Goal: Task Accomplishment & Management: Complete application form

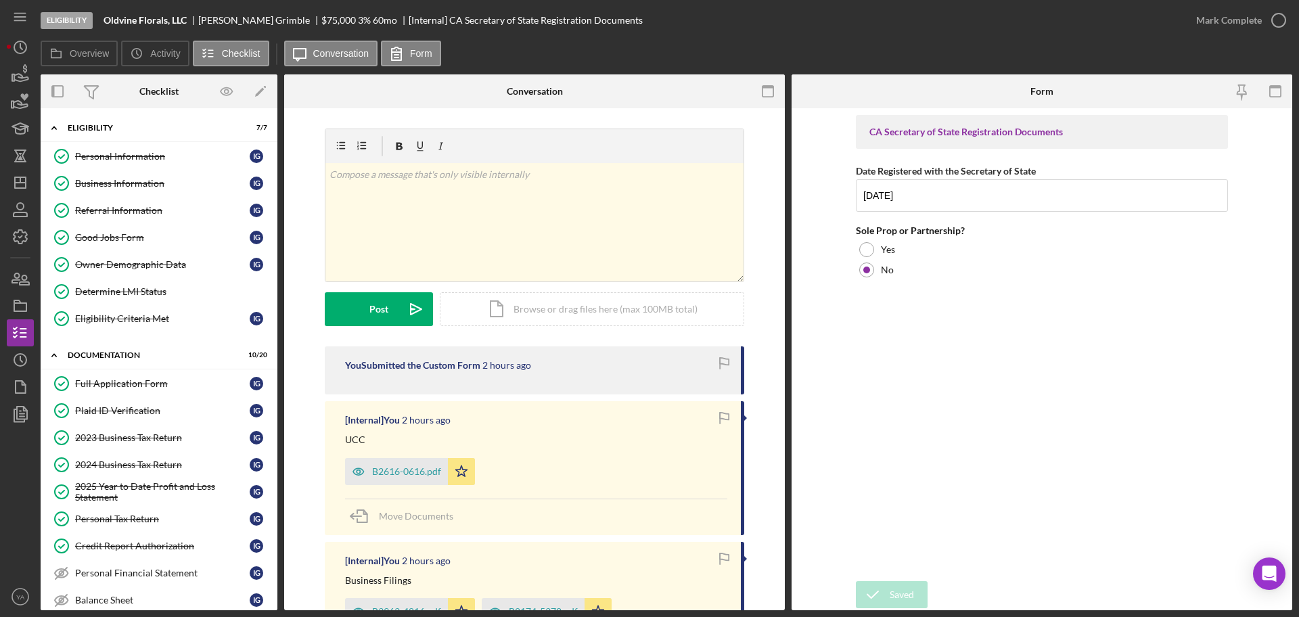
scroll to position [376, 0]
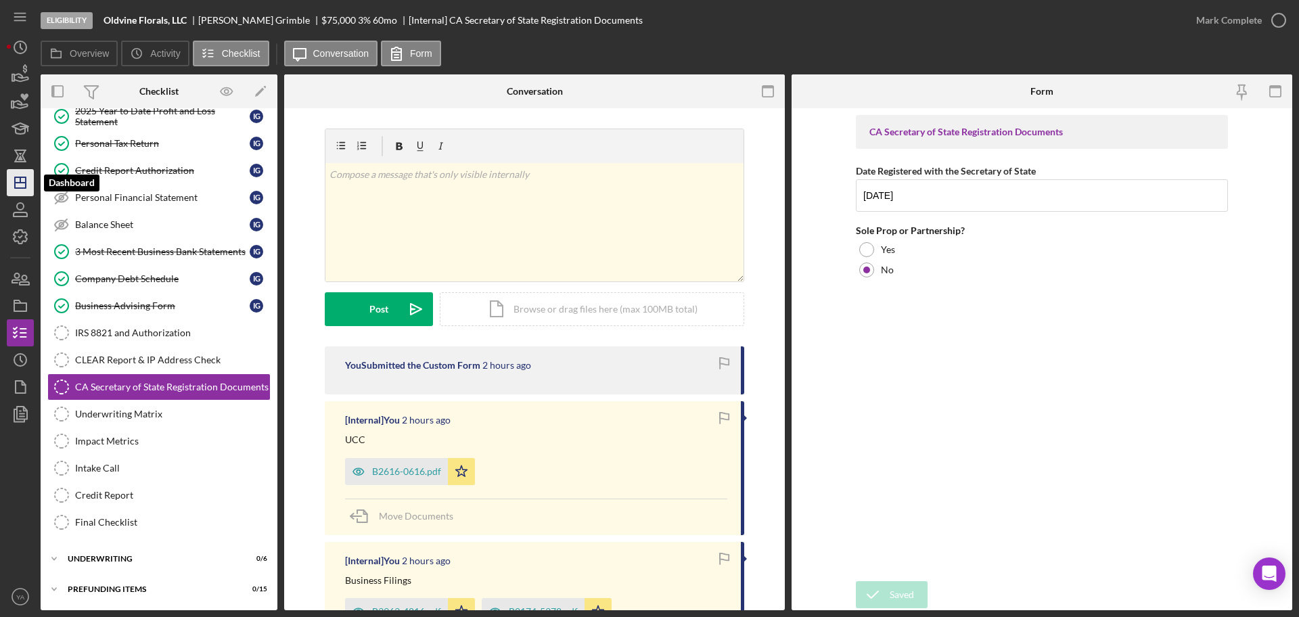
click at [18, 181] on icon "Icon/Dashboard" at bounding box center [20, 183] width 34 height 34
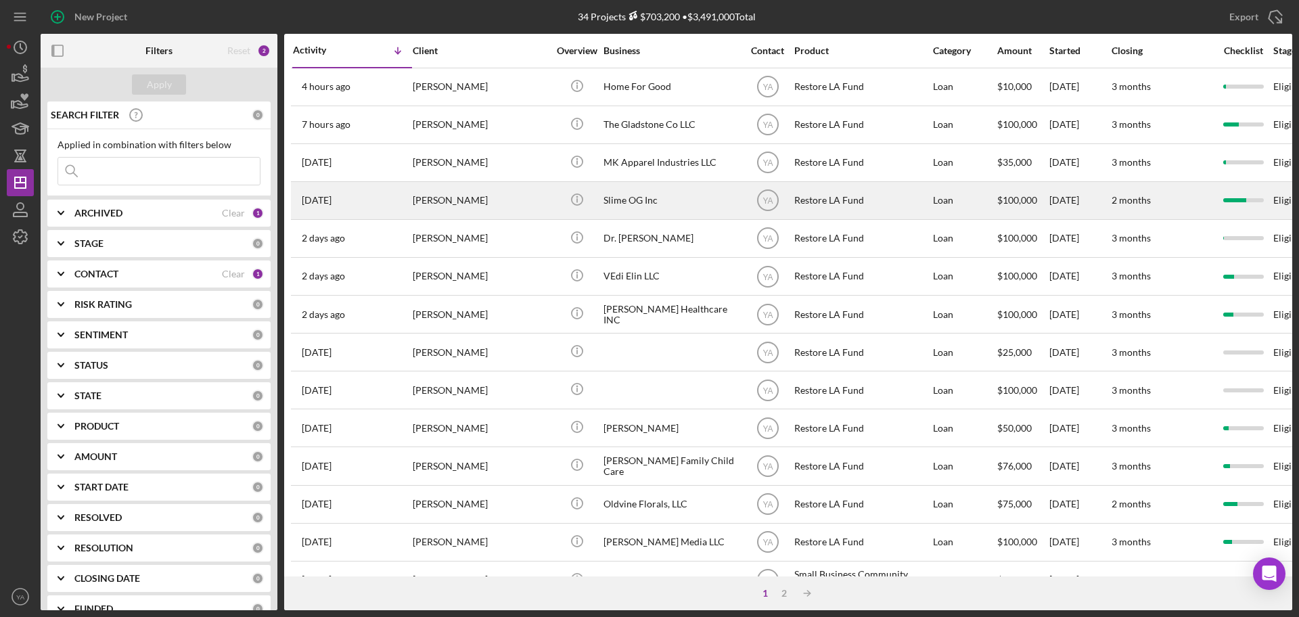
click at [659, 199] on div "Slime OG Inc" at bounding box center [671, 201] width 135 height 36
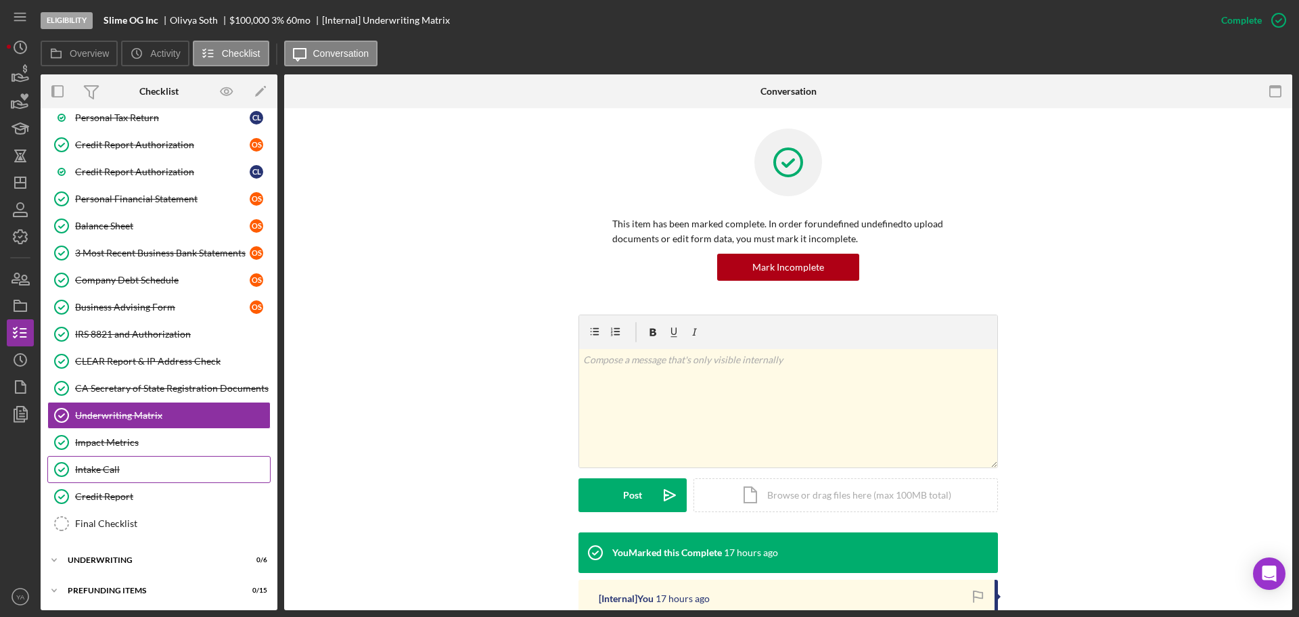
scroll to position [263, 0]
click at [141, 551] on div "Icon/Expander Underwriting 0 / 6" at bounding box center [159, 558] width 237 height 27
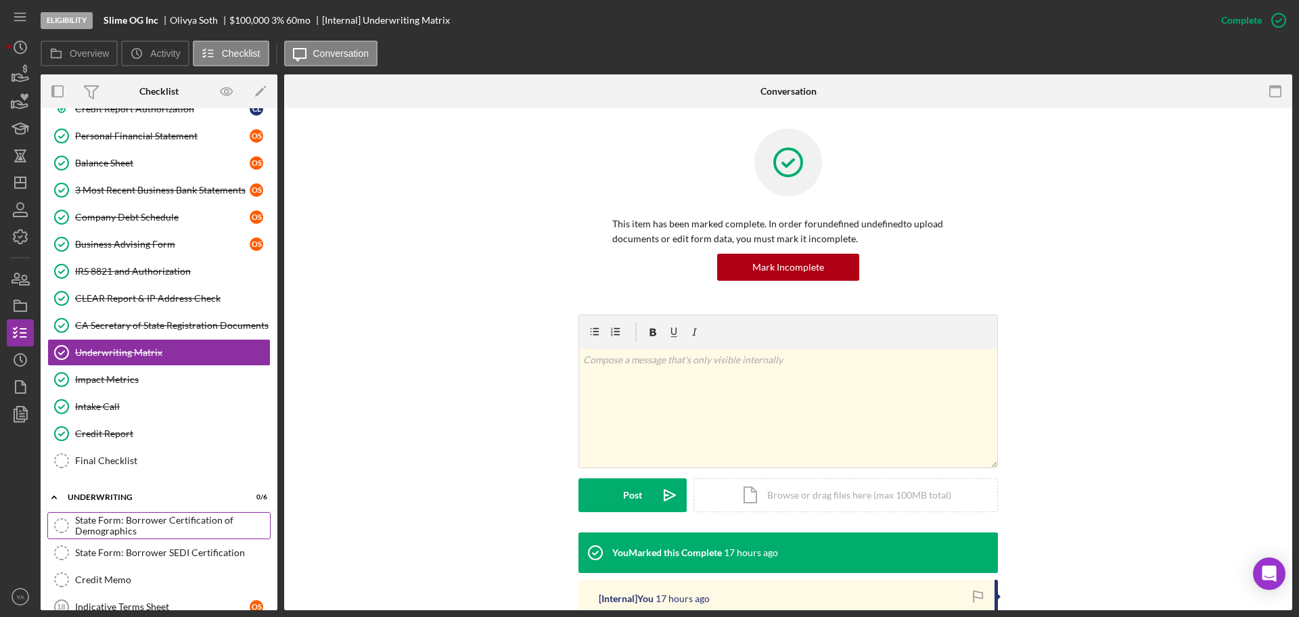
scroll to position [347, 0]
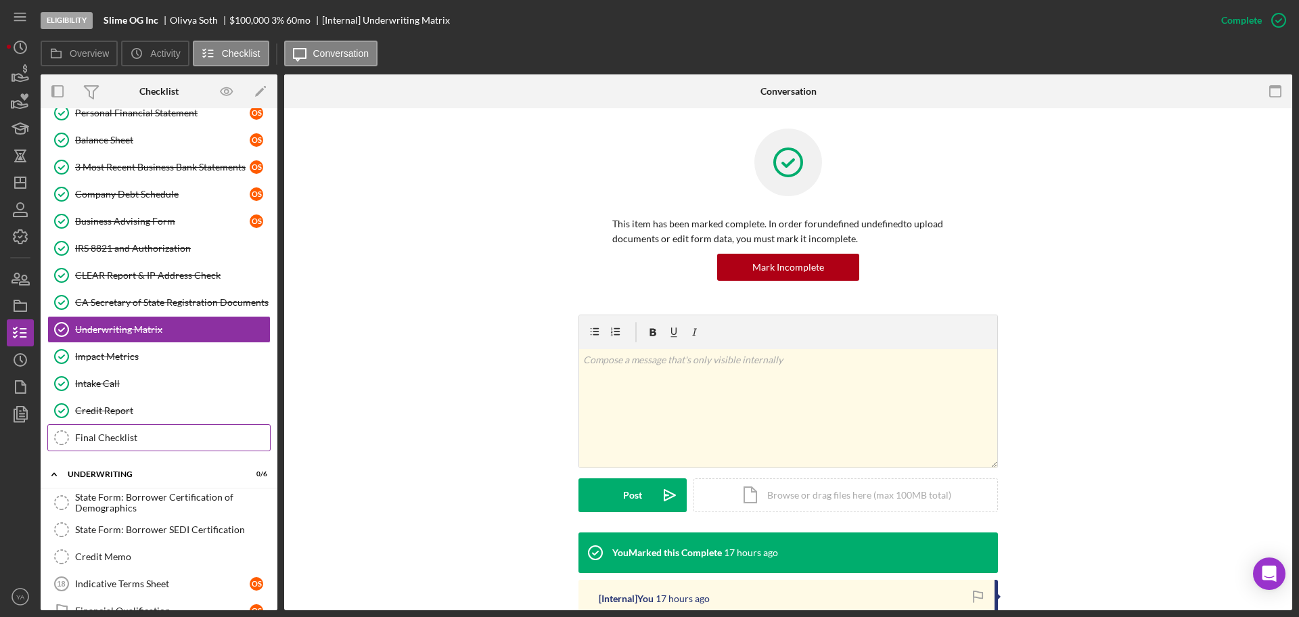
click at [162, 443] on div "Final Checklist" at bounding box center [172, 437] width 195 height 11
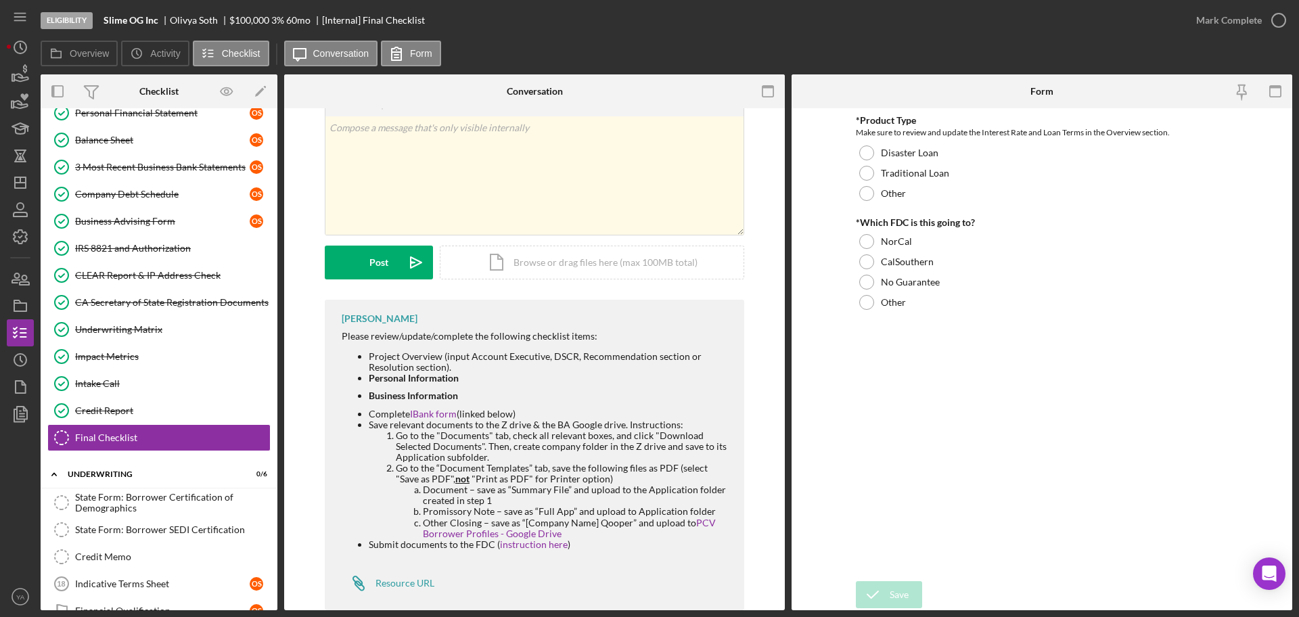
scroll to position [74, 0]
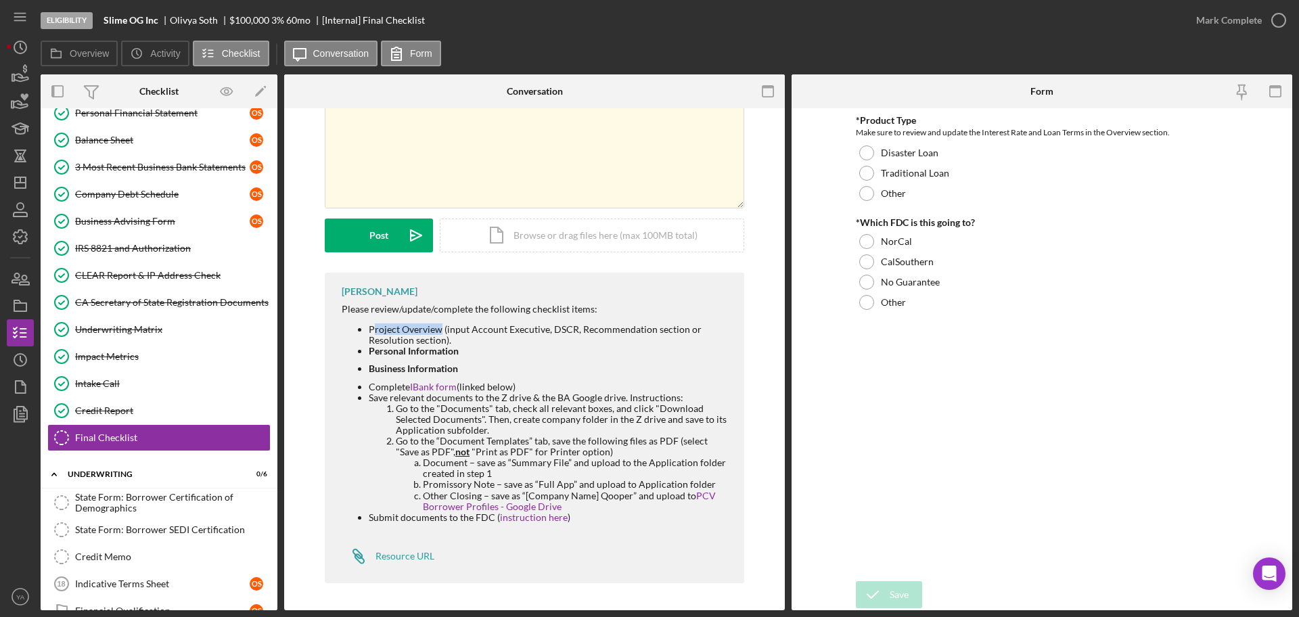
drag, startPoint x: 371, startPoint y: 324, endPoint x: 438, endPoint y: 330, distance: 67.2
click at [438, 330] on li "Project Overview (input Account Executive, DSCR, Recommendation section or Reso…" at bounding box center [550, 335] width 362 height 22
click at [438, 328] on li "Project Overview (input Account Executive, DSCR, Recommendation section or Reso…" at bounding box center [550, 335] width 362 height 22
drag, startPoint x: 365, startPoint y: 332, endPoint x: 557, endPoint y: 334, distance: 192.2
click at [557, 334] on ul "Project Overview (input Account Executive, DSCR, Recommendation section or Reso…" at bounding box center [536, 423] width 389 height 199
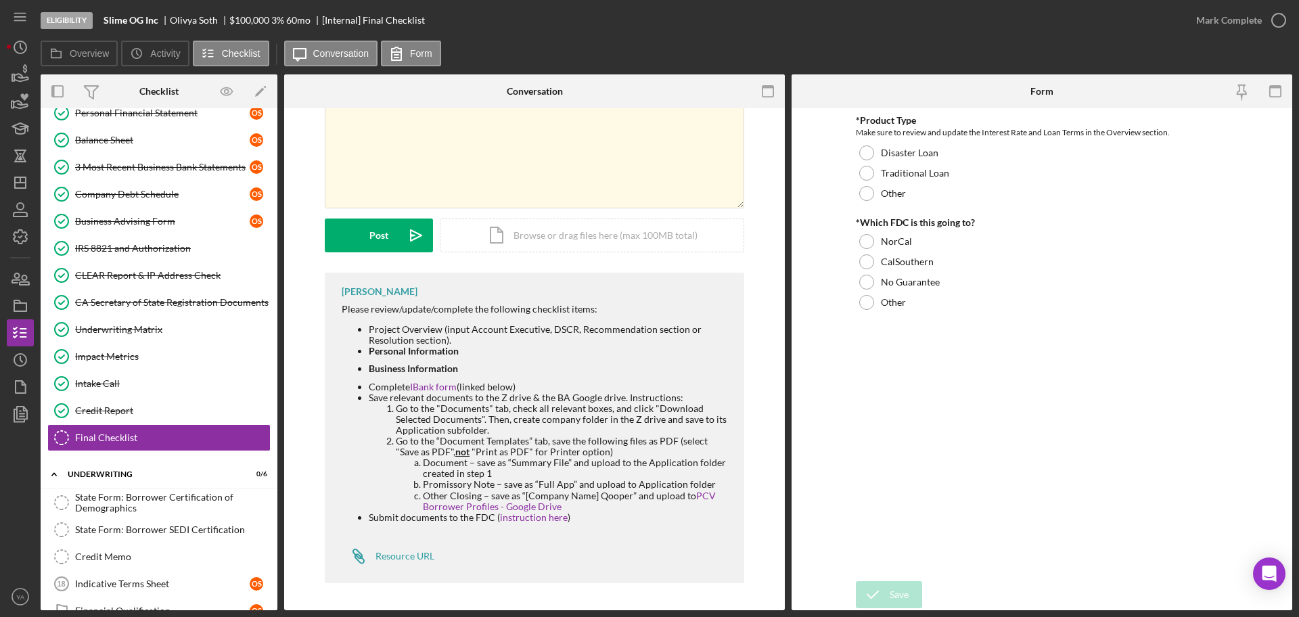
click at [572, 333] on li "Project Overview (input Account Executive, DSCR, Recommendation section or Reso…" at bounding box center [550, 335] width 362 height 22
drag, startPoint x: 380, startPoint y: 369, endPoint x: 449, endPoint y: 367, distance: 69.1
click at [449, 367] on div "Business Information" at bounding box center [550, 368] width 362 height 11
click at [29, 307] on icon "button" at bounding box center [20, 306] width 34 height 34
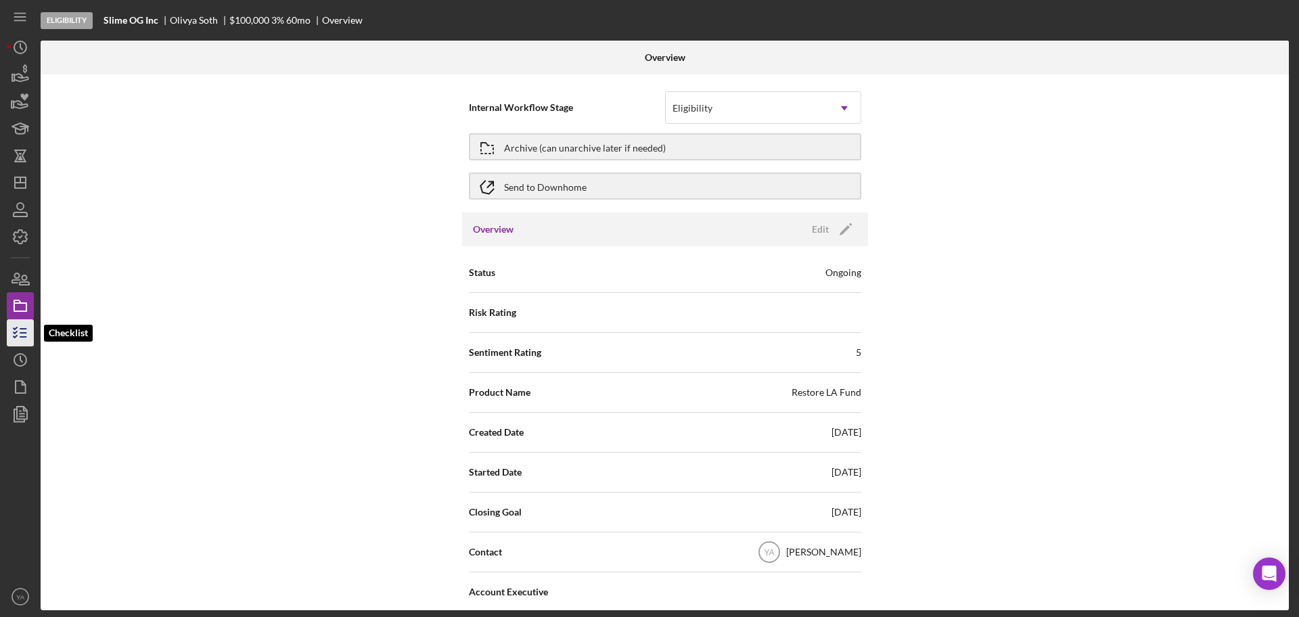
click at [18, 337] on icon "button" at bounding box center [20, 333] width 34 height 34
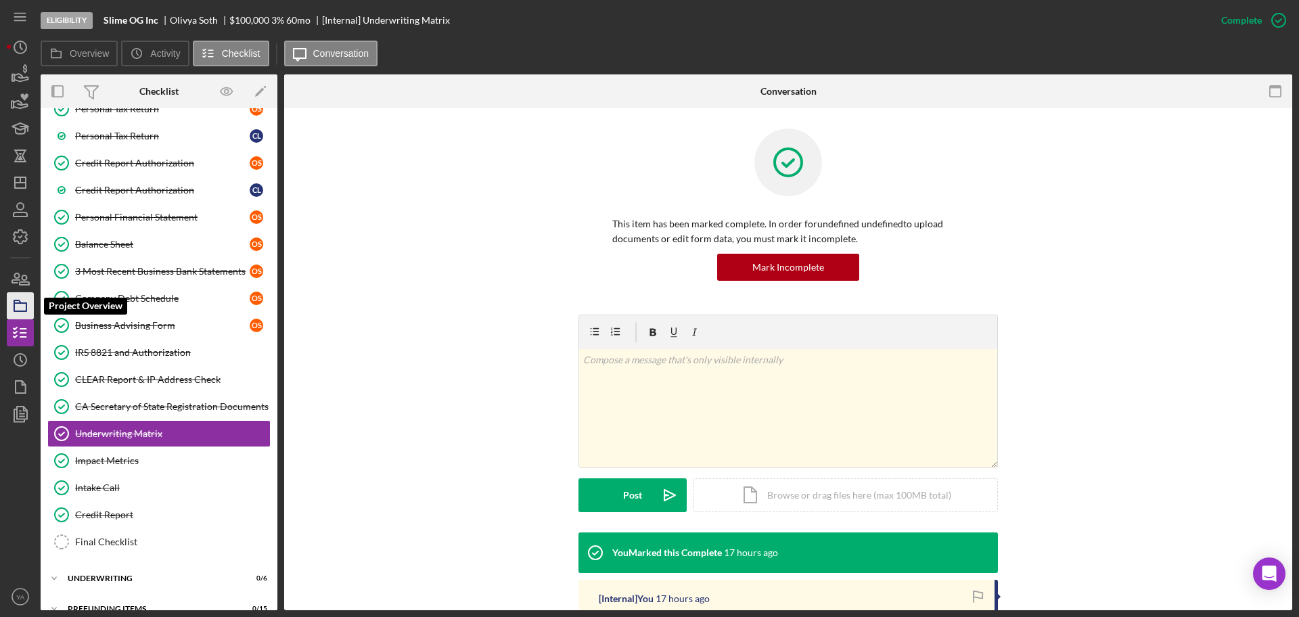
scroll to position [261, 0]
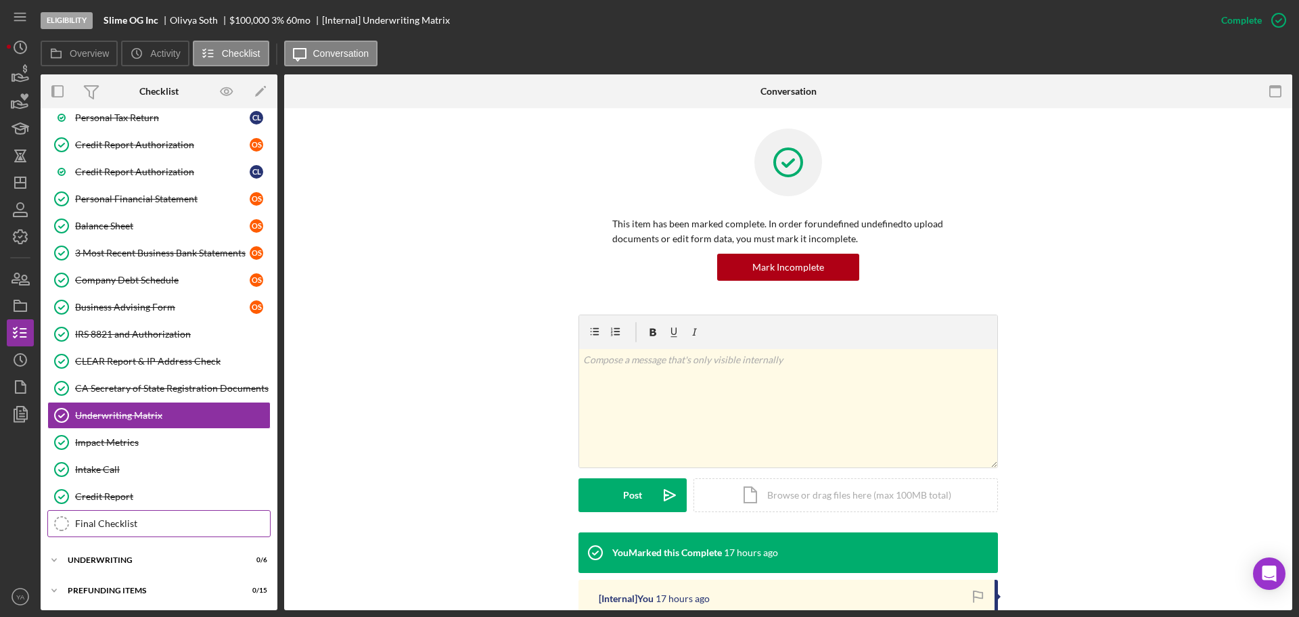
click at [169, 521] on div "Final Checklist" at bounding box center [172, 523] width 195 height 11
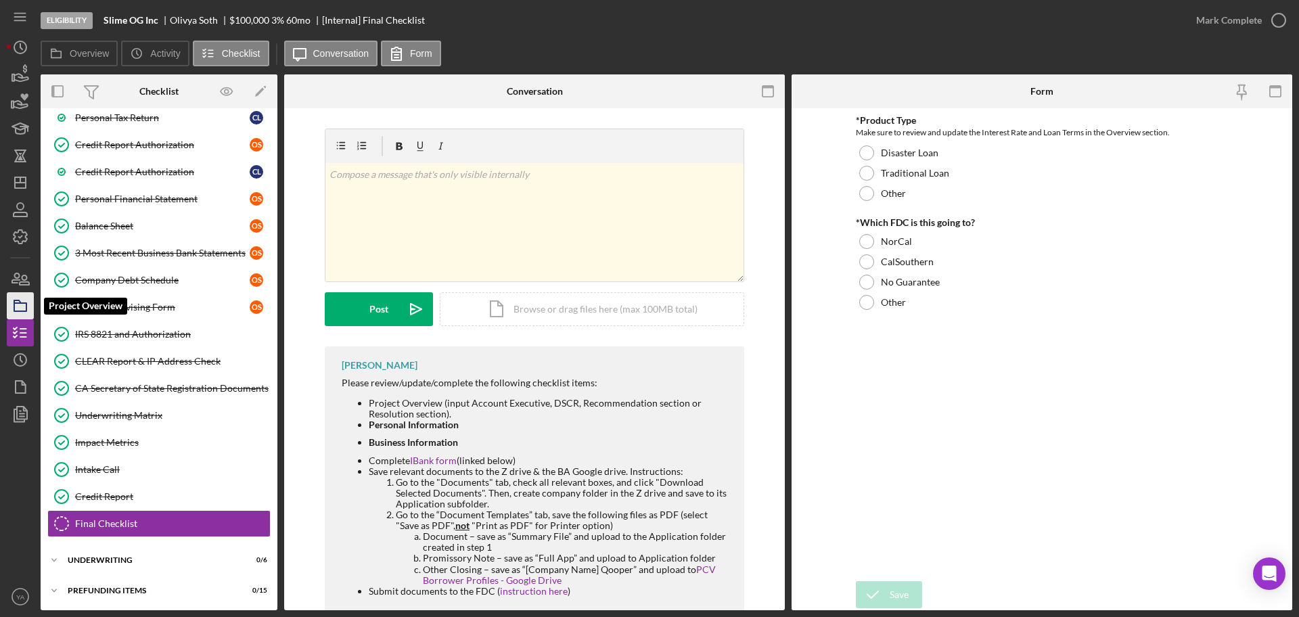
click at [20, 296] on icon "button" at bounding box center [20, 306] width 34 height 34
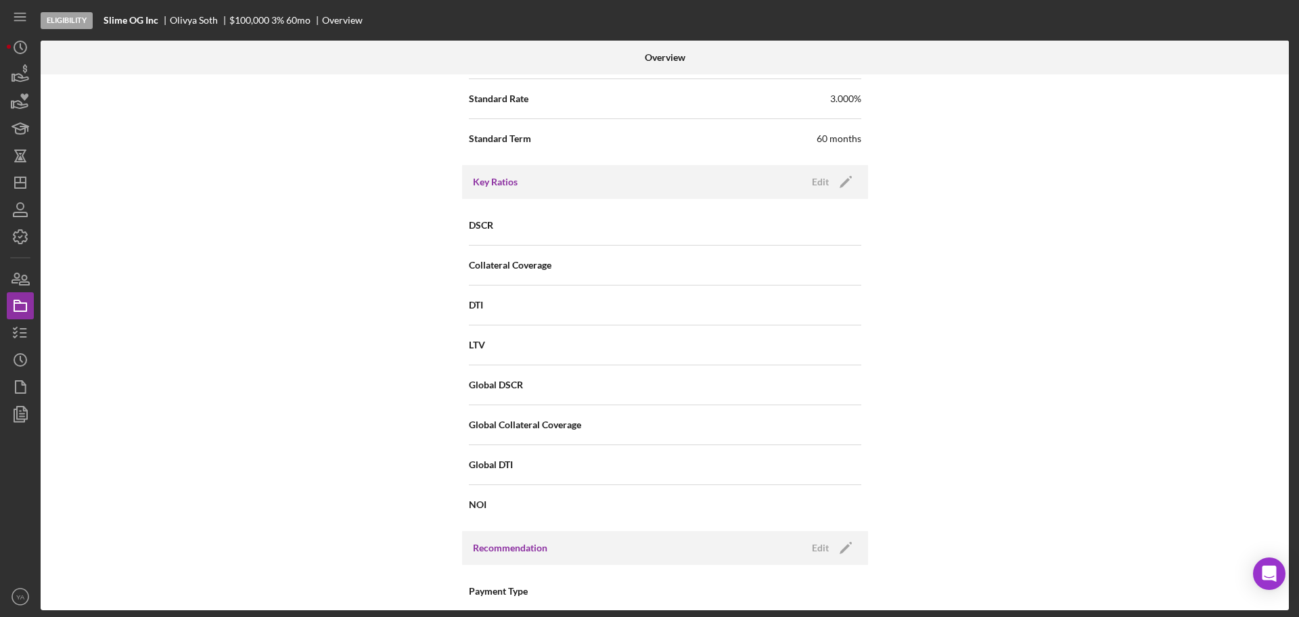
scroll to position [1015, 0]
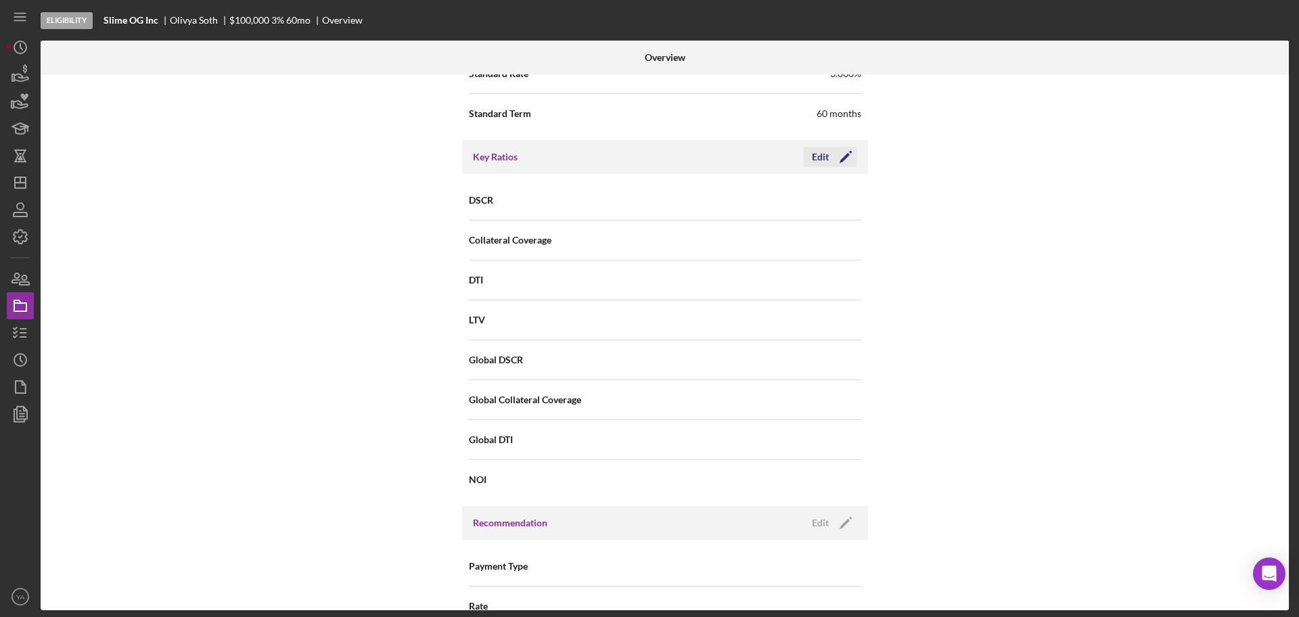
click at [847, 164] on icon "Icon/Edit" at bounding box center [846, 157] width 34 height 34
click at [811, 203] on input at bounding box center [763, 199] width 196 height 32
click at [682, 202] on input at bounding box center [763, 199] width 196 height 32
click at [671, 232] on input at bounding box center [763, 239] width 196 height 32
click at [684, 205] on input at bounding box center [763, 199] width 196 height 32
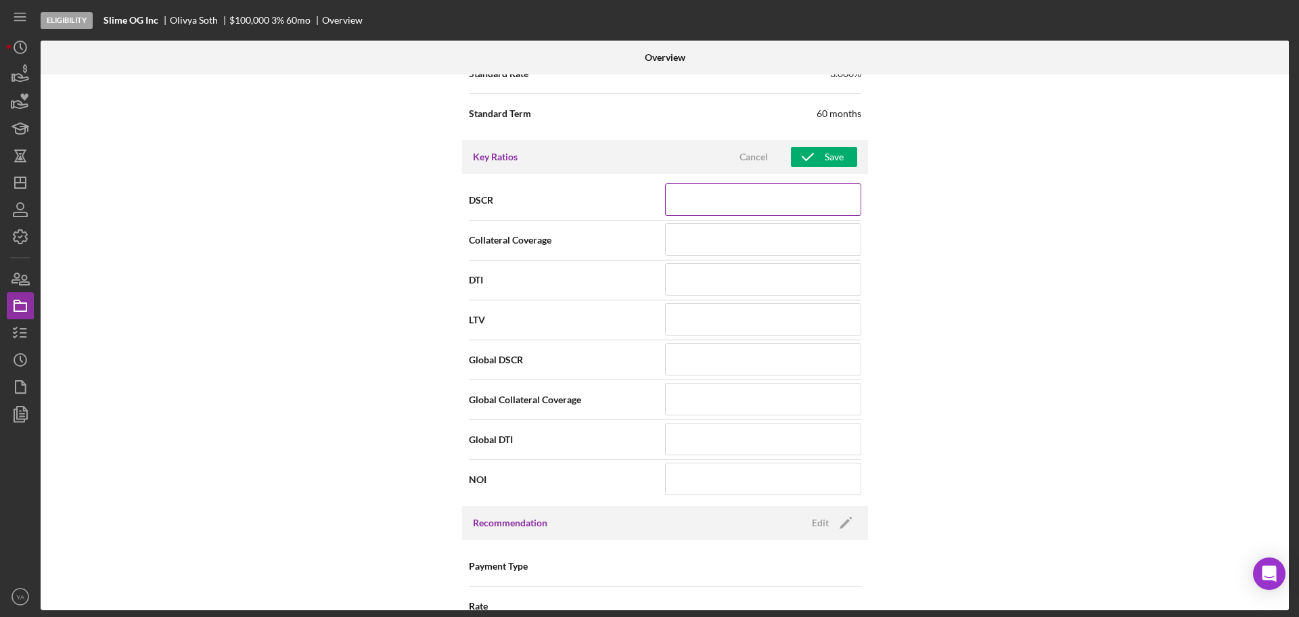
click at [698, 208] on input at bounding box center [763, 199] width 196 height 32
click at [16, 187] on icon "Icon/Dashboard" at bounding box center [20, 183] width 34 height 34
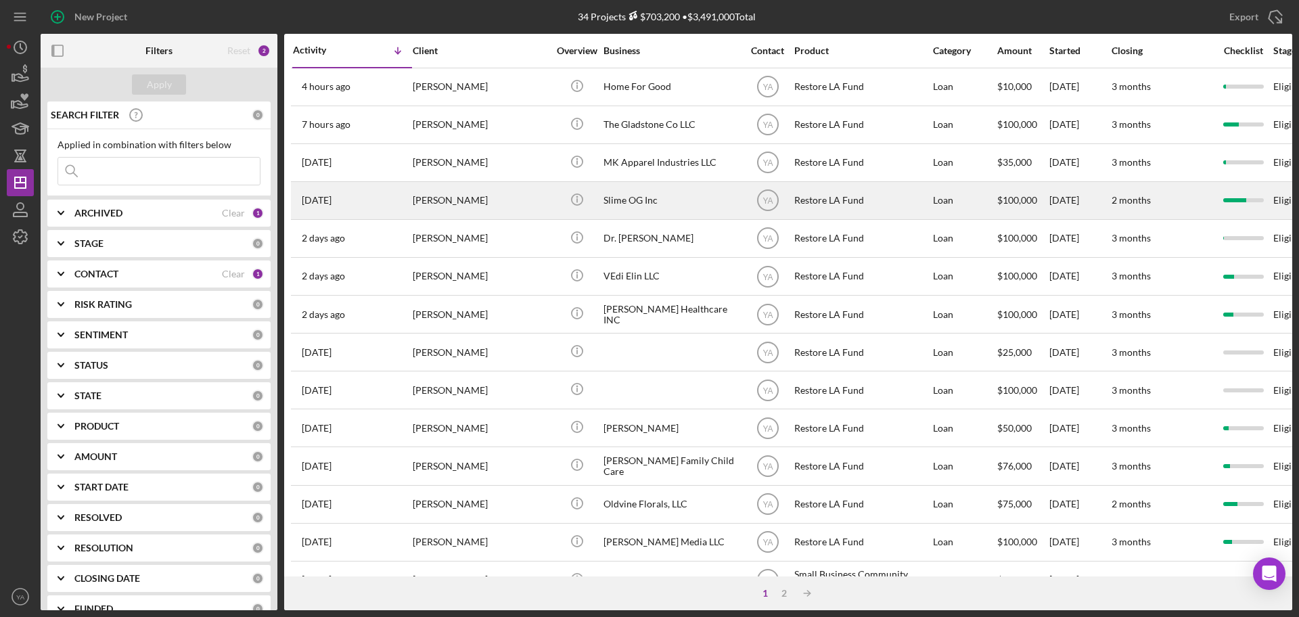
click at [631, 199] on div "Slime OG Inc" at bounding box center [671, 201] width 135 height 36
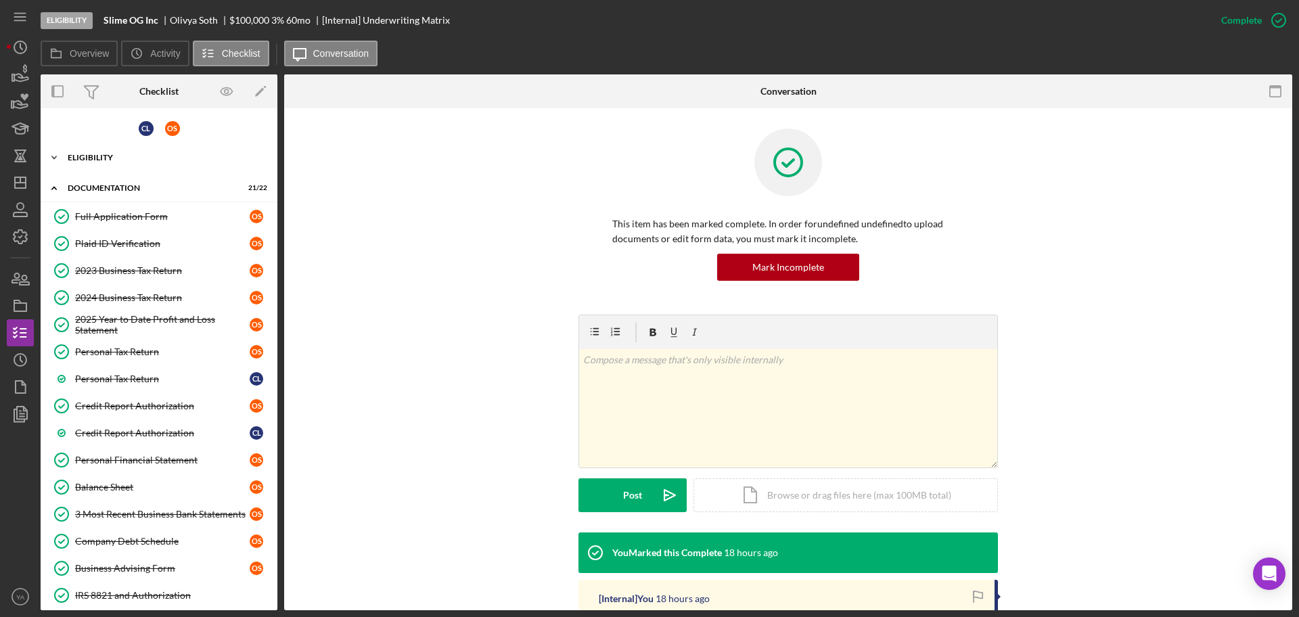
click at [158, 162] on div "Icon/Expander Eligibility 8 / 8" at bounding box center [159, 157] width 237 height 27
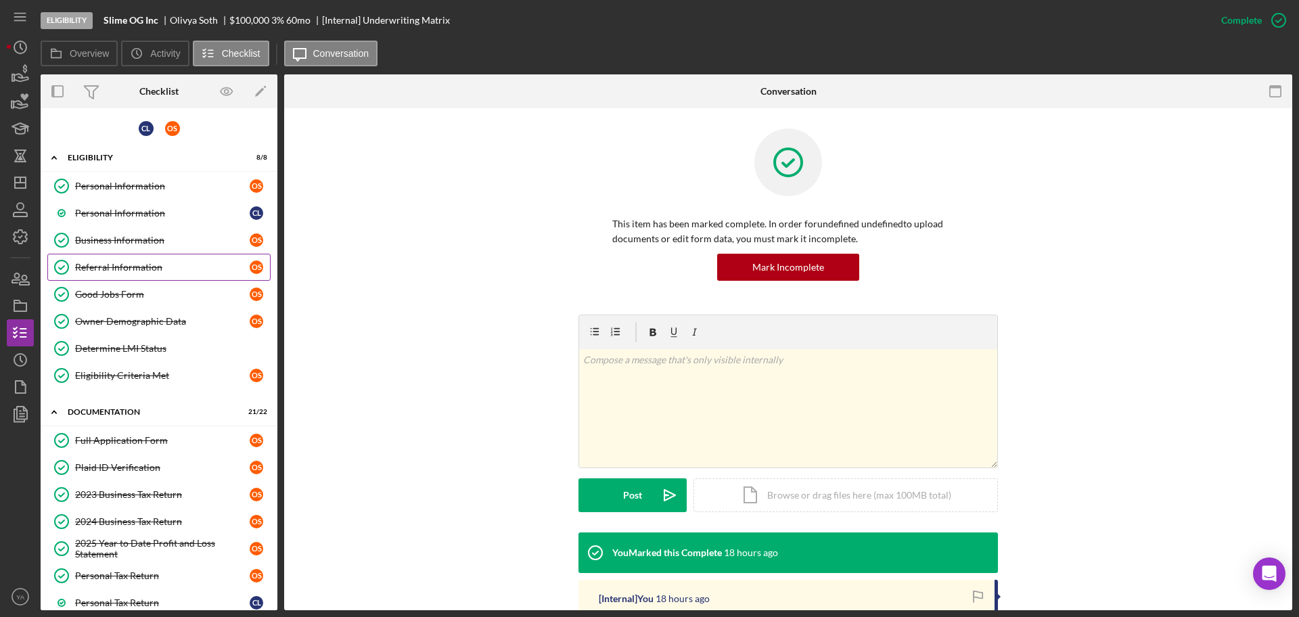
click at [145, 254] on link "Referral Information Referral Information O S" at bounding box center [158, 267] width 223 height 27
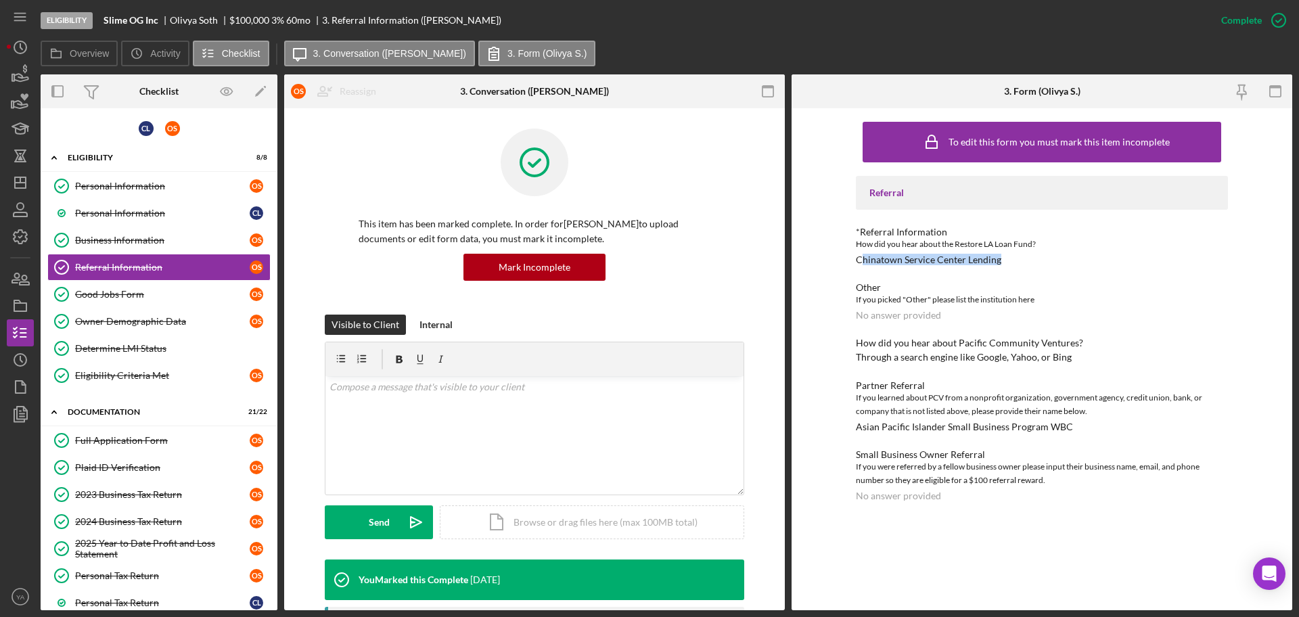
drag, startPoint x: 860, startPoint y: 261, endPoint x: 1027, endPoint y: 263, distance: 167.2
click at [1027, 263] on div "*Referral Information How did you hear about the Restore LA Loan Fund? Chinatow…" at bounding box center [1042, 246] width 372 height 39
drag, startPoint x: 1005, startPoint y: 259, endPoint x: 847, endPoint y: 259, distance: 158.4
click at [847, 259] on div "To edit this form you must mark this item incomplete Referral *Referral Informa…" at bounding box center [1042, 359] width 501 height 502
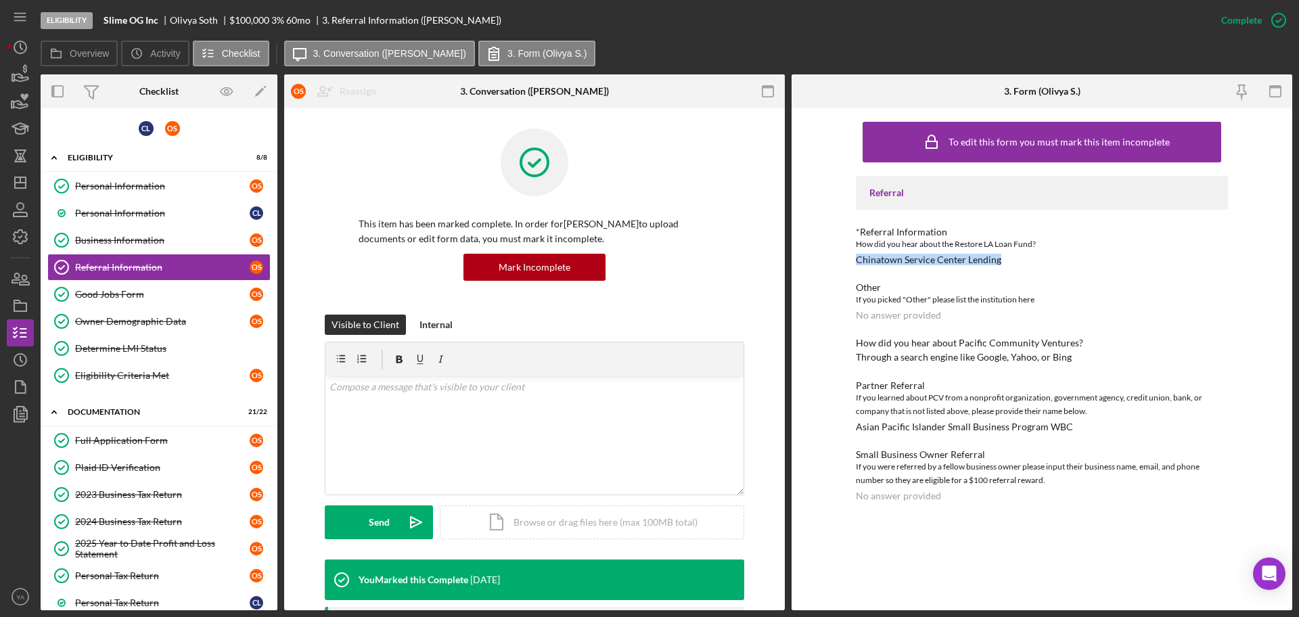
copy div "Chinatown Service Center Lending"
drag, startPoint x: 855, startPoint y: 428, endPoint x: 1073, endPoint y: 421, distance: 217.3
click at [1073, 421] on div "To edit this form you must mark this item incomplete Referral *Referral Informa…" at bounding box center [1042, 359] width 501 height 502
copy div "Asian Pacific Islander Small Business Program WBC"
click at [876, 403] on div "If you learned about PCV from a nonprofit organization, government agency, cred…" at bounding box center [1042, 404] width 372 height 27
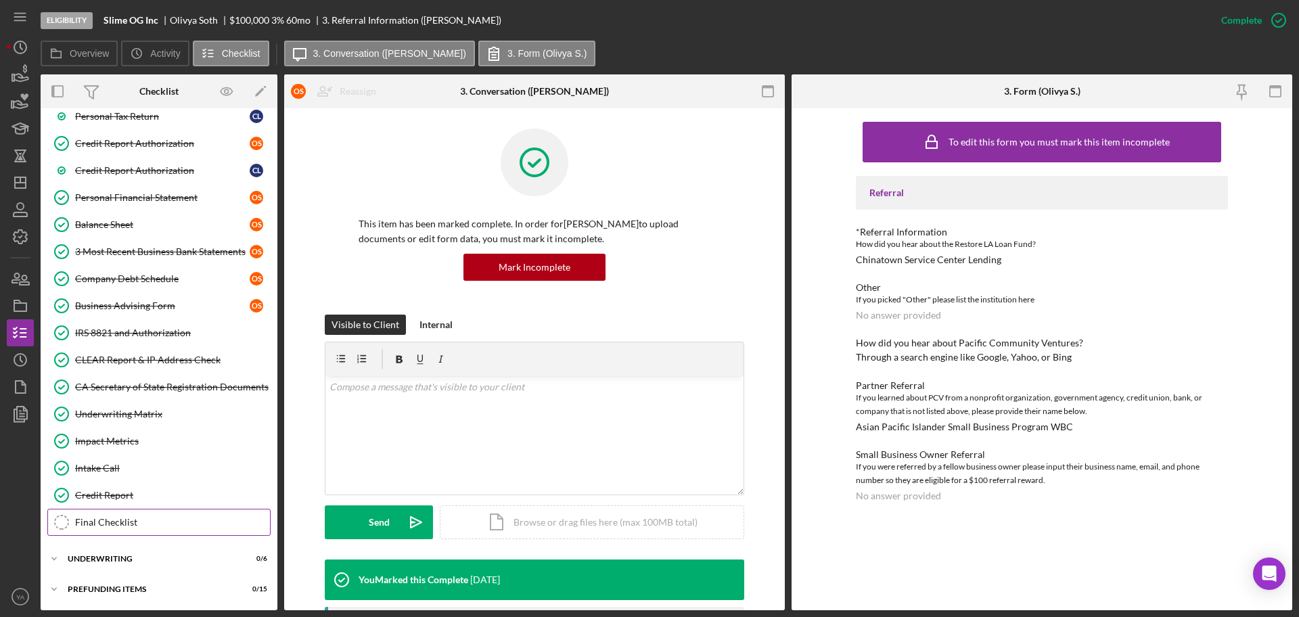
click at [130, 523] on div "Final Checklist" at bounding box center [172, 522] width 195 height 11
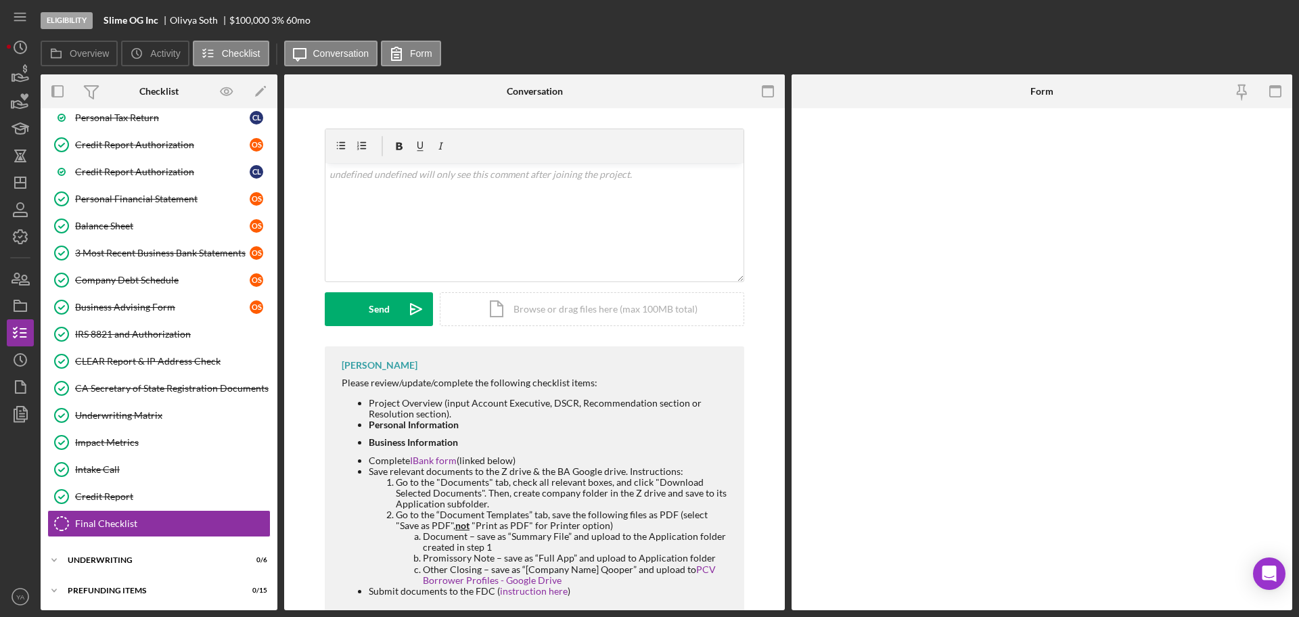
scroll to position [487, 0]
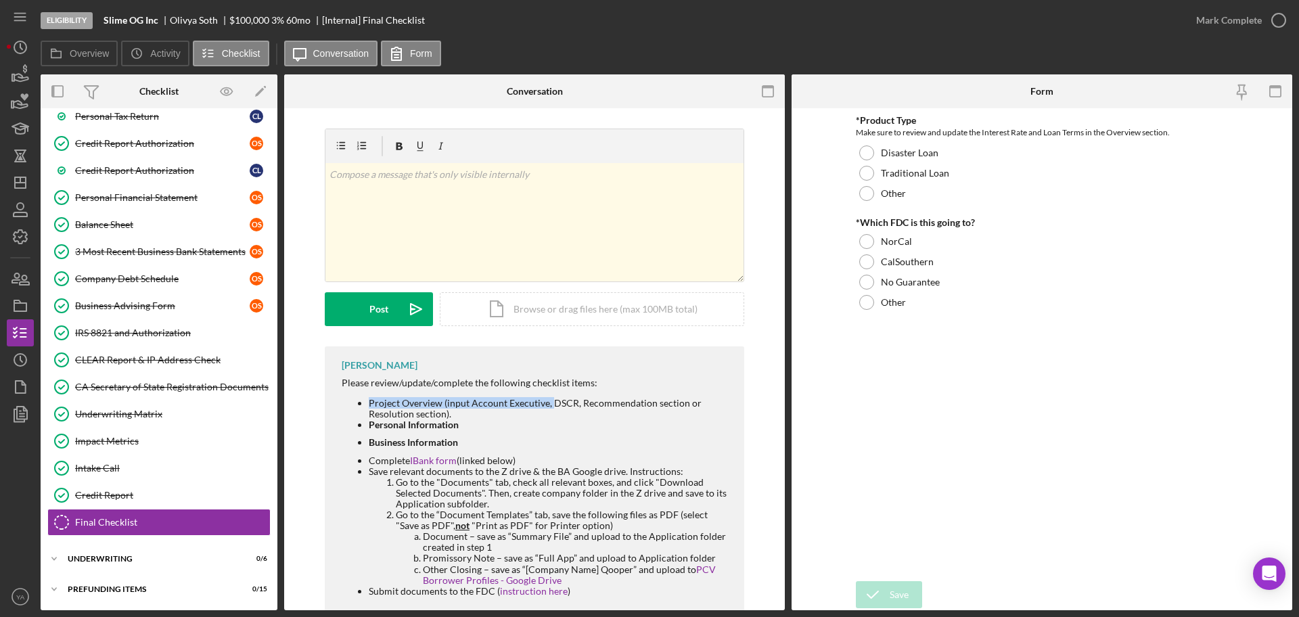
drag, startPoint x: 370, startPoint y: 401, endPoint x: 550, endPoint y: 401, distance: 180.0
click at [550, 401] on li "Project Overview (input Account Executive, DSCR, Recommendation section or Reso…" at bounding box center [550, 409] width 362 height 22
click at [546, 401] on li "Project Overview (input Account Executive, DSCR, Recommendation section or Reso…" at bounding box center [550, 409] width 362 height 22
click at [476, 403] on li "Project Overview (input Account Executive, DSCR, Recommendation section or Reso…" at bounding box center [550, 409] width 362 height 22
click at [22, 304] on icon "button" at bounding box center [20, 306] width 34 height 34
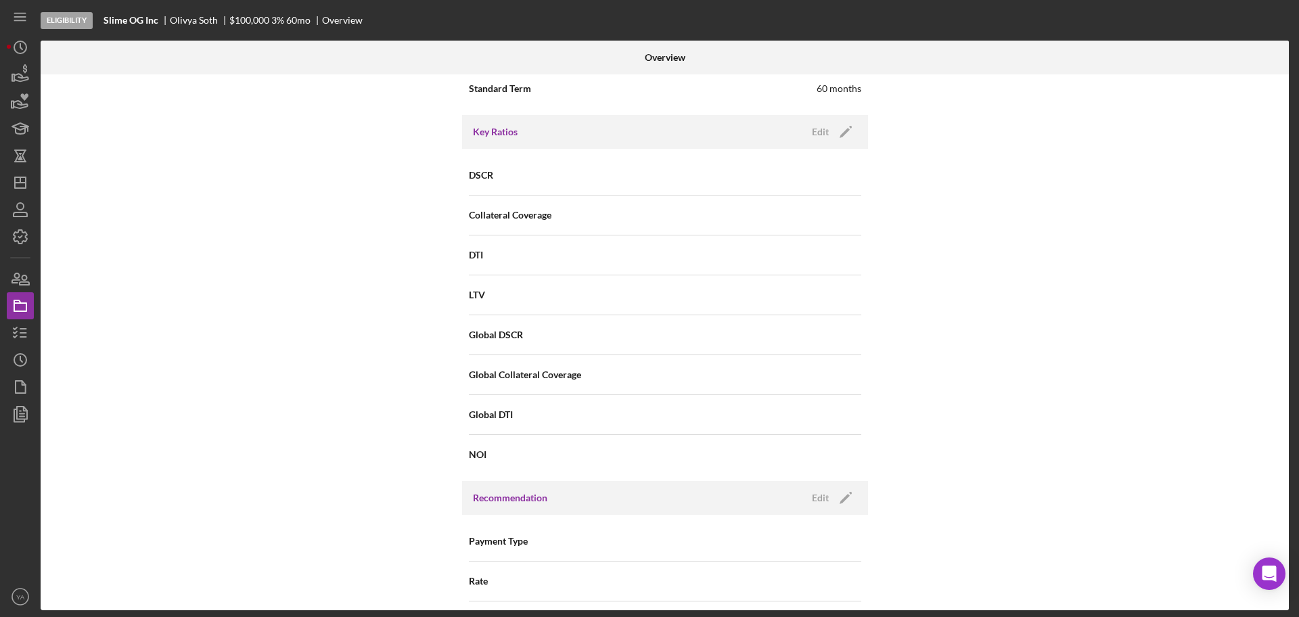
scroll to position [1015, 0]
